Goal: Ask a question

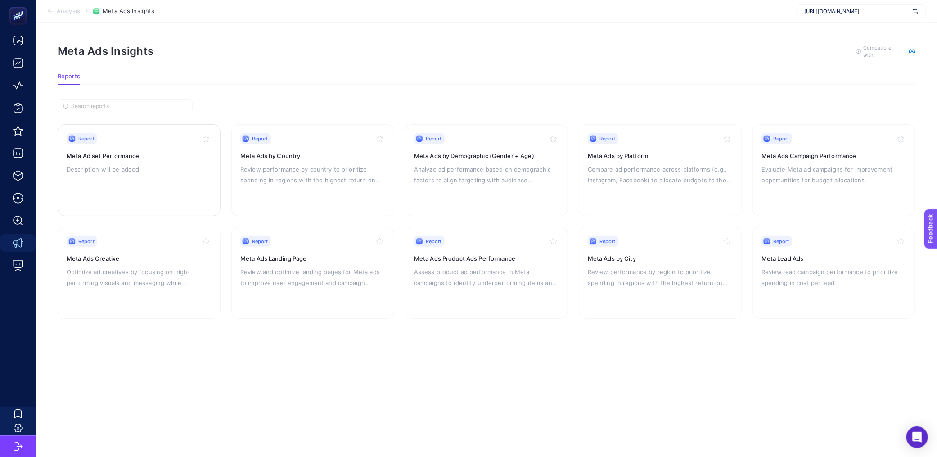
click at [160, 164] on p "Description will be added" at bounding box center [139, 169] width 145 height 11
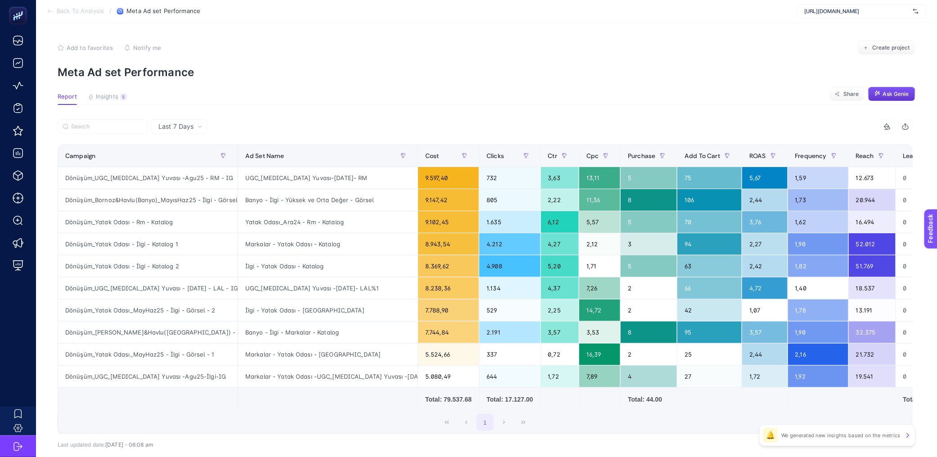
click at [902, 92] on span "Ask Genie" at bounding box center [896, 93] width 26 height 7
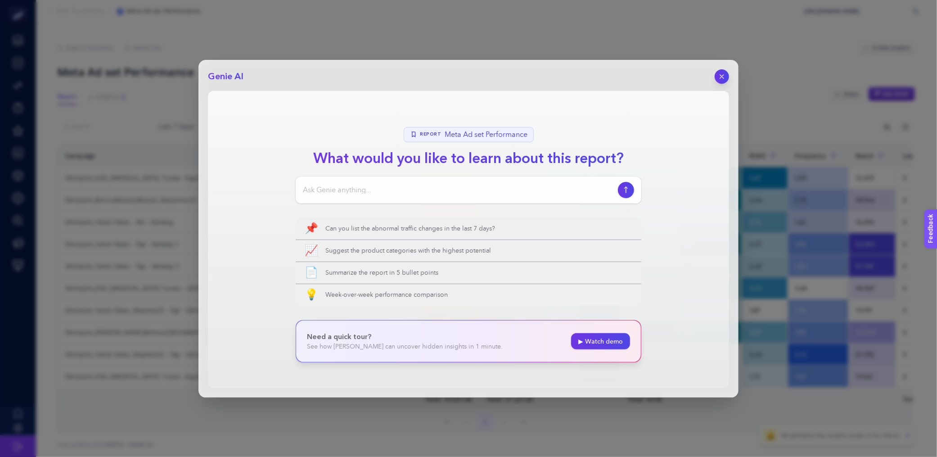
click at [377, 194] on input at bounding box center [459, 190] width 312 height 11
type input "bu zamana kadar incelediğin tüm hesaplar arasında yüksek roas getiren kampanya …"
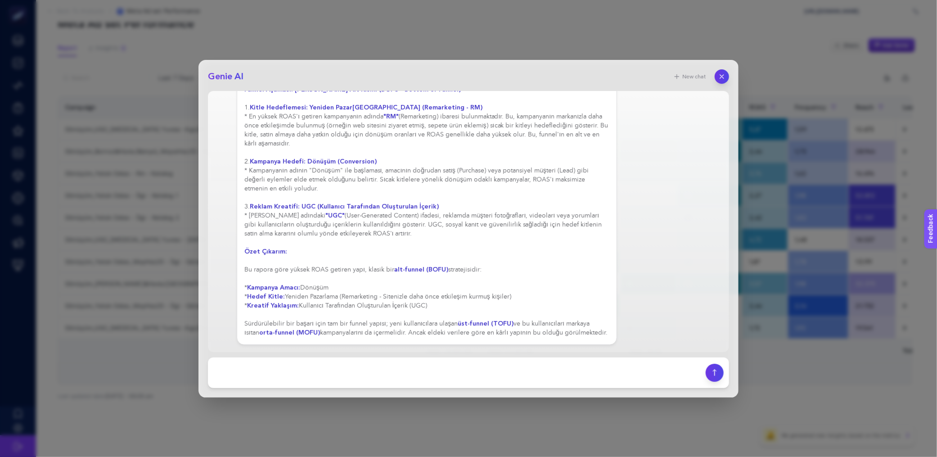
scroll to position [208, 0]
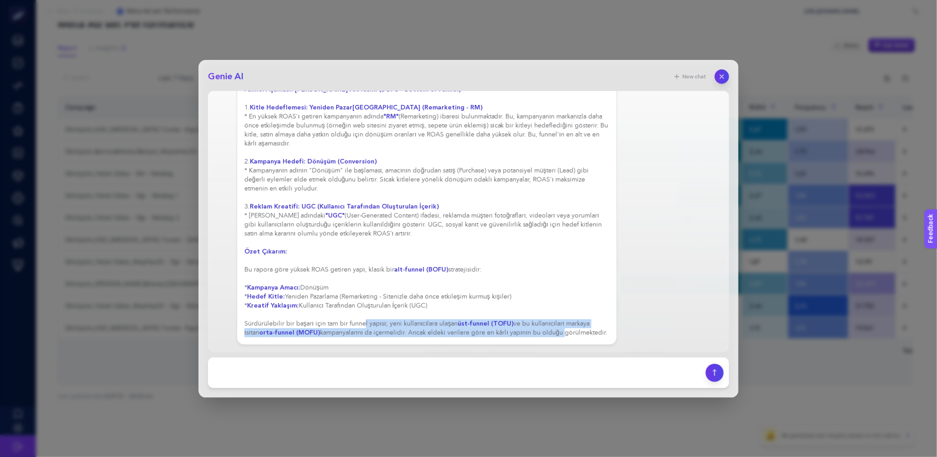
drag, startPoint x: 377, startPoint y: 316, endPoint x: 581, endPoint y: 324, distance: 204.5
click at [581, 324] on div "Sağlanan 7 günlük rapora göre, en yüksek ROAS (Reklam Harcamasının Getirisi) ge…" at bounding box center [426, 148] width 365 height 378
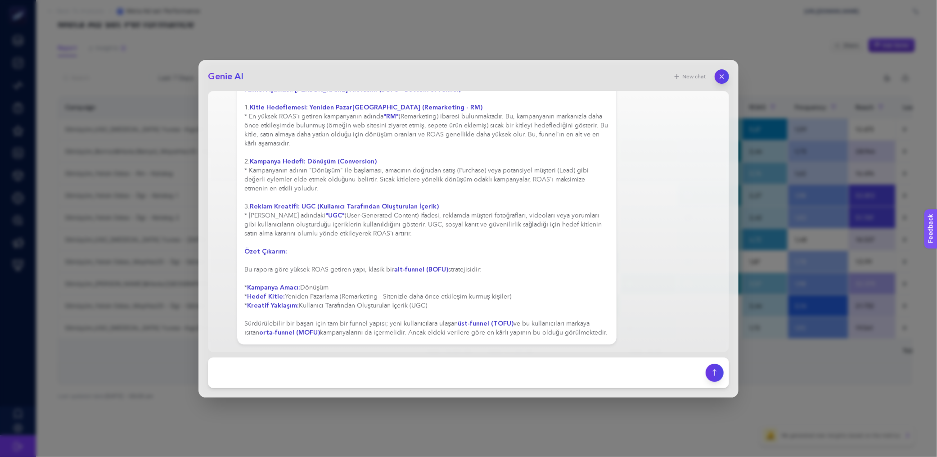
click at [411, 353] on div "Genie AI New chat bu zamana kadar incelediğin tüm hesaplar arasında yüksek roas…" at bounding box center [469, 229] width 540 height 338
click at [410, 357] on footer at bounding box center [468, 372] width 521 height 31
click at [330, 363] on textarea at bounding box center [456, 373] width 487 height 20
type textarea "bana birfunnel olusturabılırmısın"
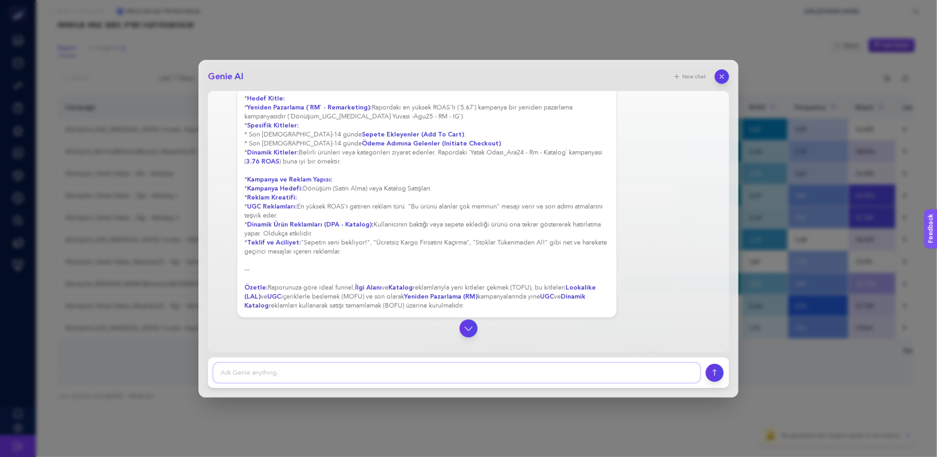
scroll to position [1025, 0]
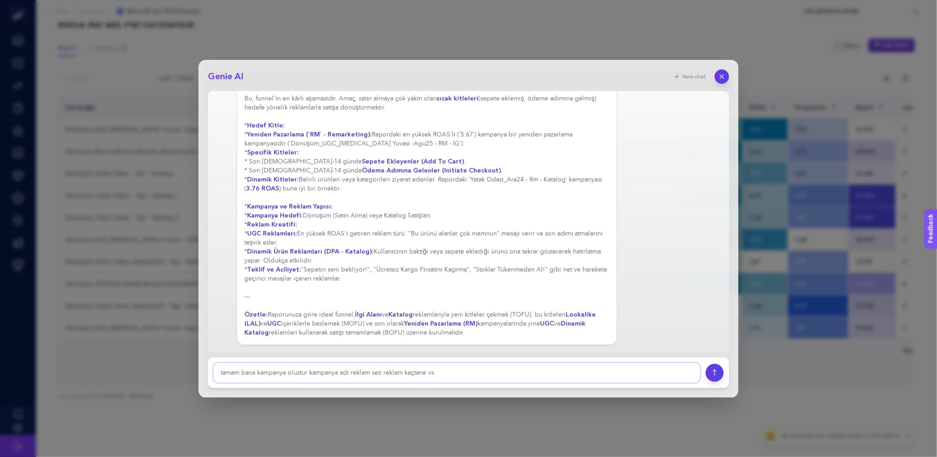
type textarea "tamam bana kampanya olustur kampanya adı reklam seti reklam kaçtane vs."
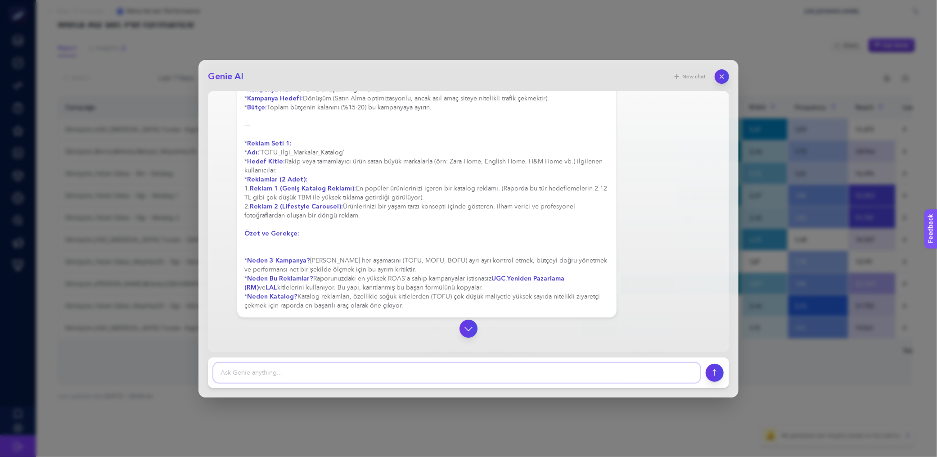
scroll to position [1934, 0]
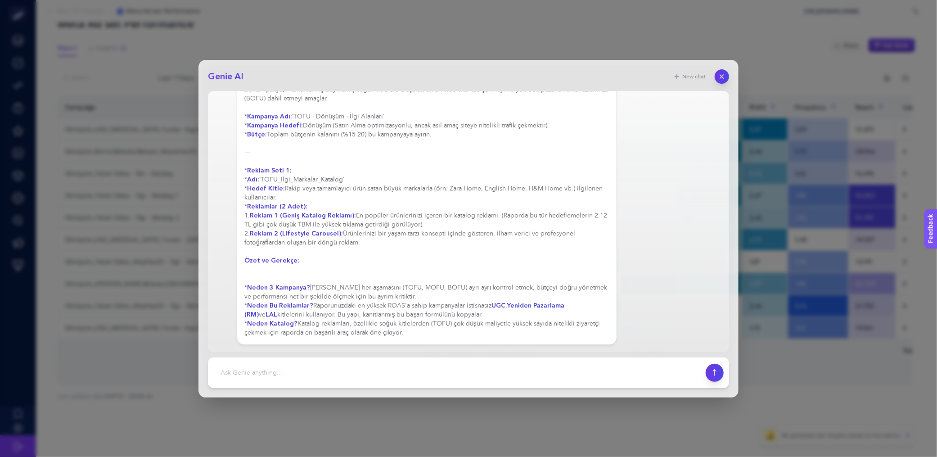
drag, startPoint x: 443, startPoint y: 312, endPoint x: 316, endPoint y: 307, distance: 127.5
click at [326, 378] on textarea at bounding box center [456, 373] width 487 height 20
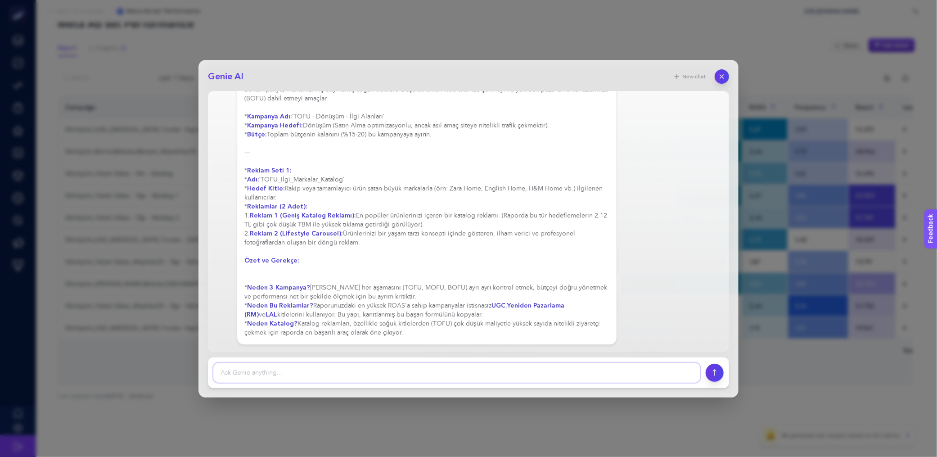
type textarea "n"
type textarea "ben ne yapmalıyım"
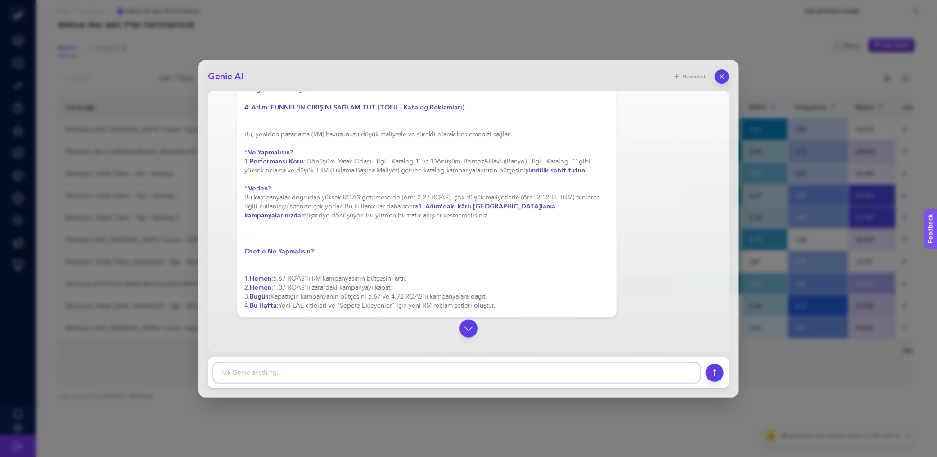
scroll to position [2697, 0]
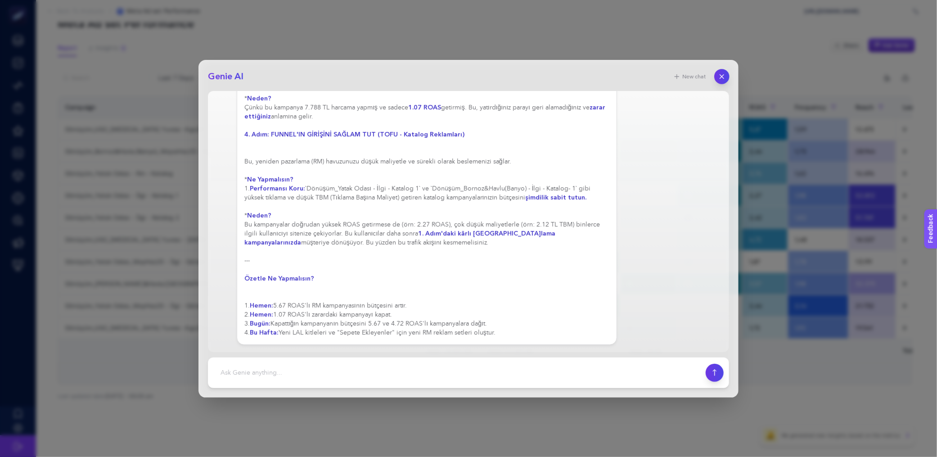
click at [719, 77] on icon "button" at bounding box center [722, 76] width 8 height 8
